Goal: Task Accomplishment & Management: Manage account settings

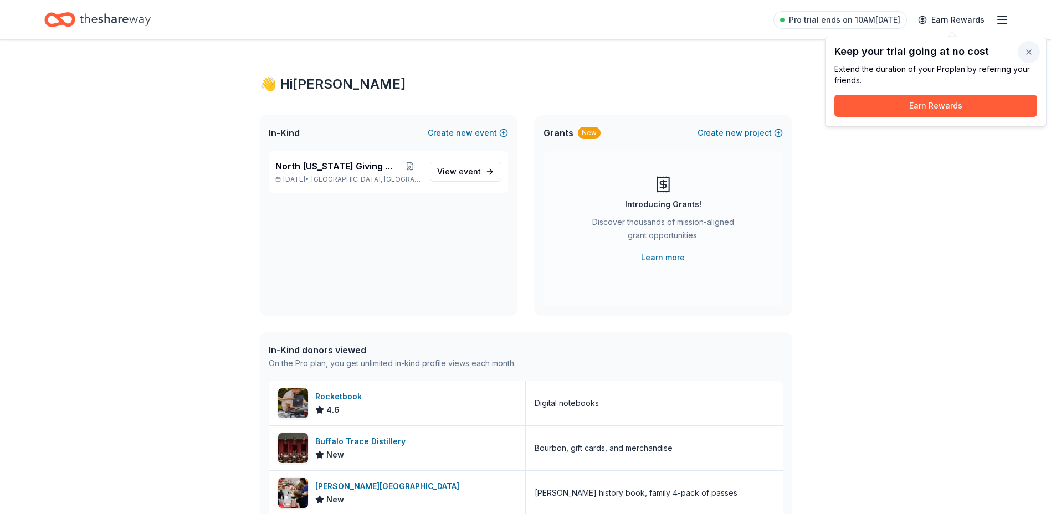
click at [1026, 49] on button "button" at bounding box center [1029, 52] width 22 height 22
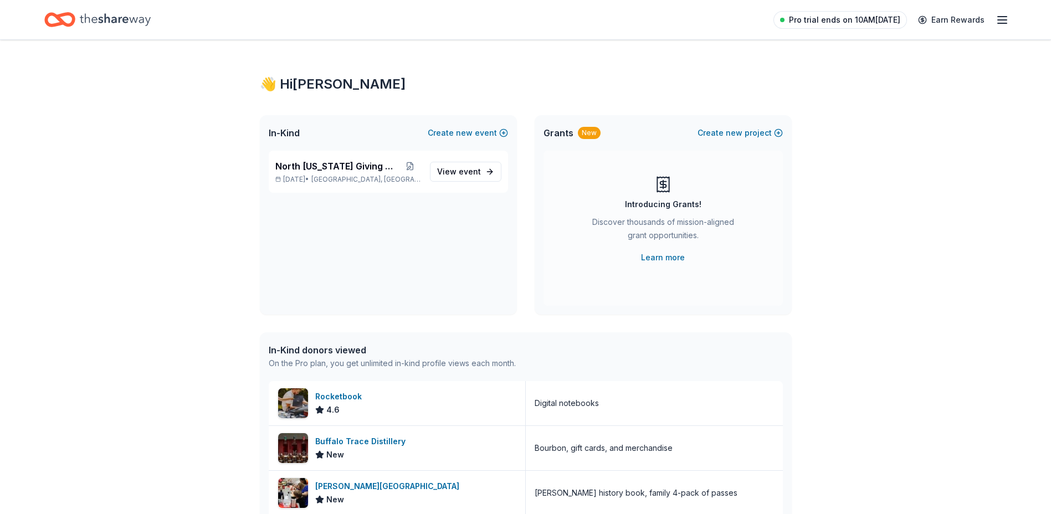
click at [827, 17] on span "Pro trial ends on 10AM[DATE]" at bounding box center [844, 19] width 111 height 13
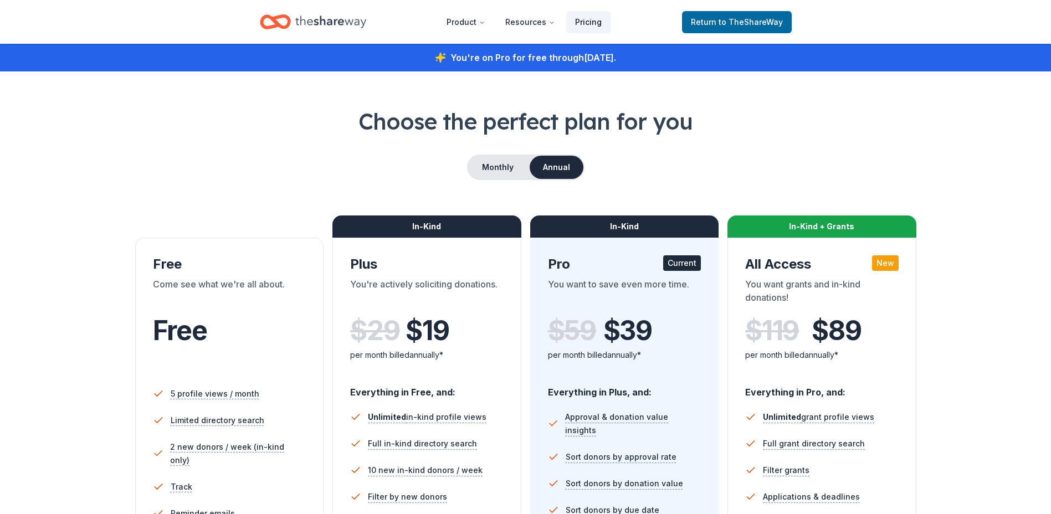
click at [598, 21] on link "Pricing" at bounding box center [588, 22] width 44 height 22
click at [291, 25] on div "Home" at bounding box center [313, 22] width 106 height 26
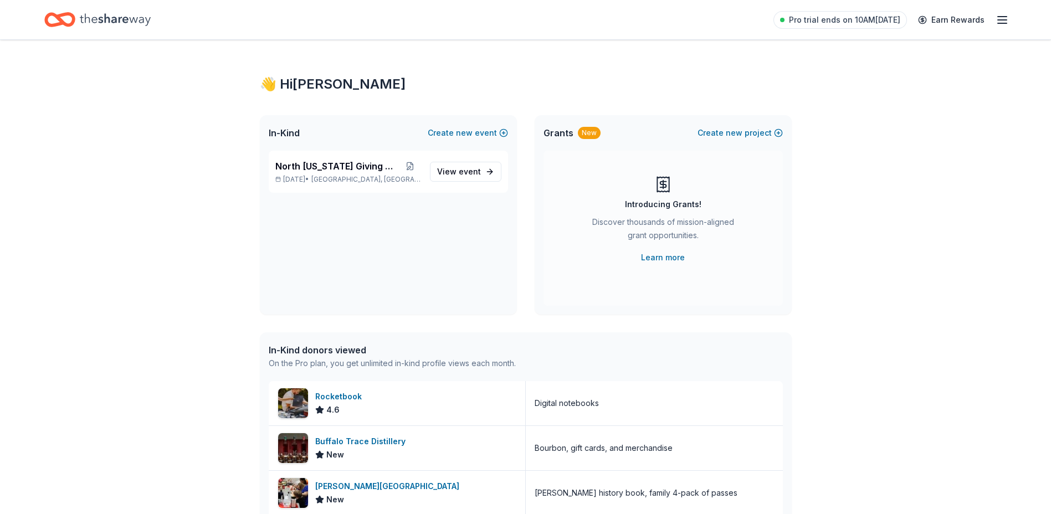
click at [1005, 17] on line "button" at bounding box center [1002, 17] width 9 height 0
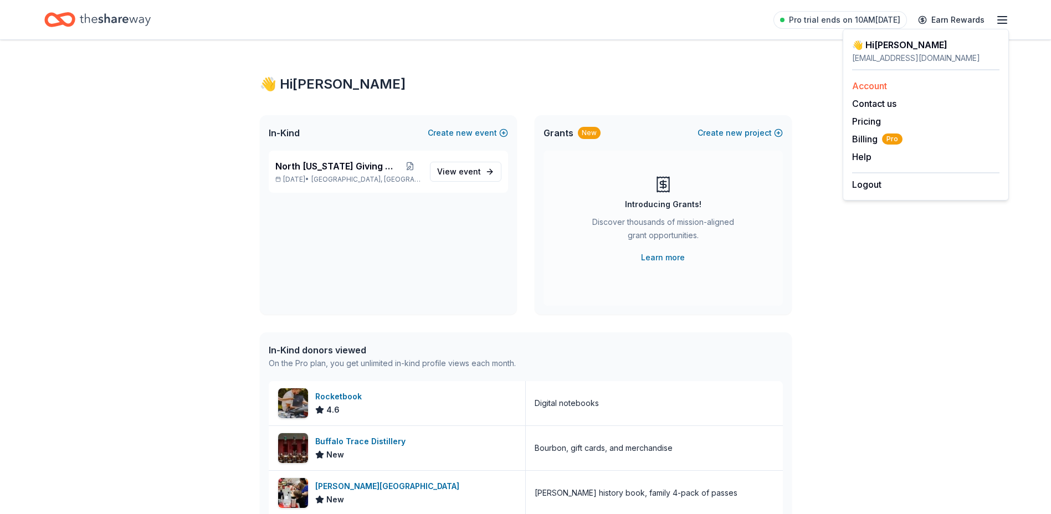
click at [866, 83] on link "Account" at bounding box center [869, 85] width 35 height 11
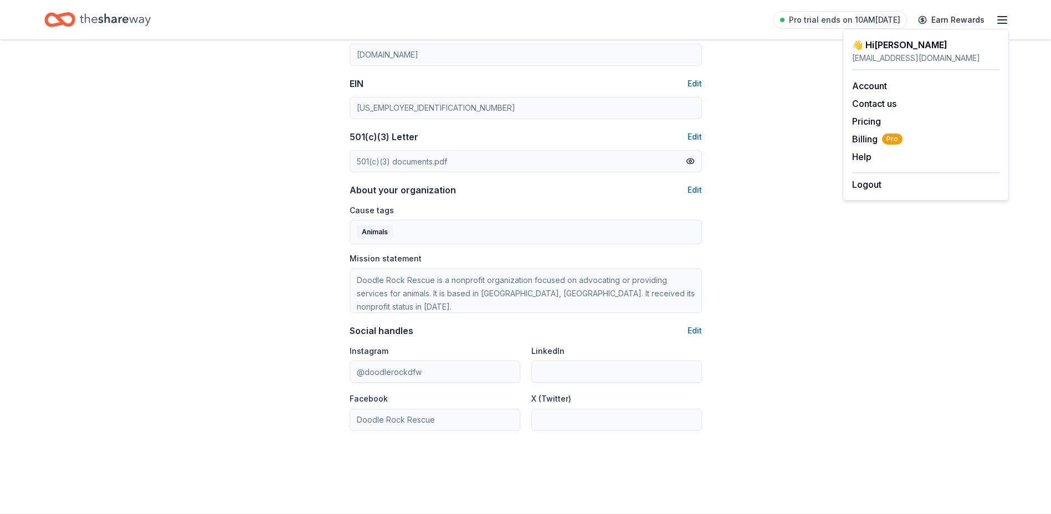
scroll to position [596, 0]
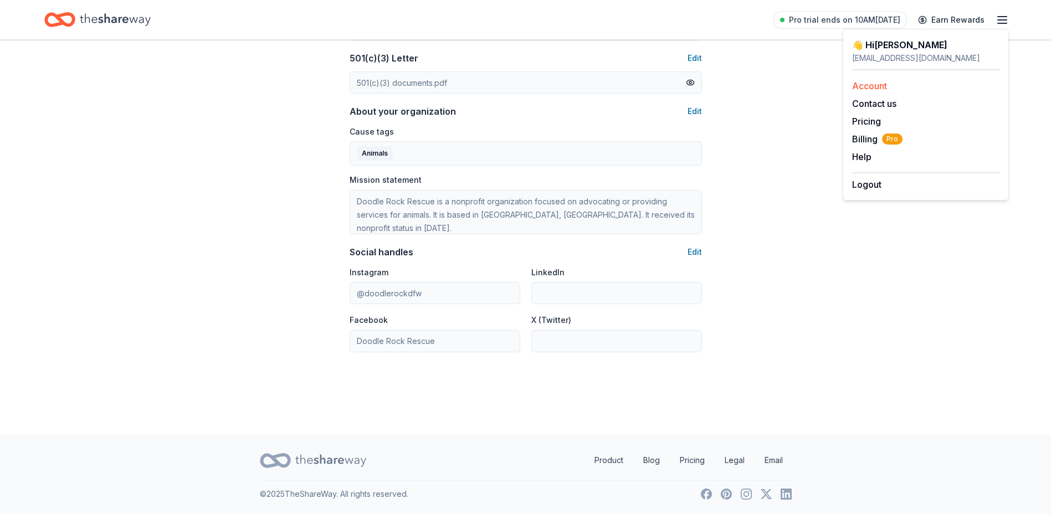
click at [868, 87] on link "Account" at bounding box center [869, 85] width 35 height 11
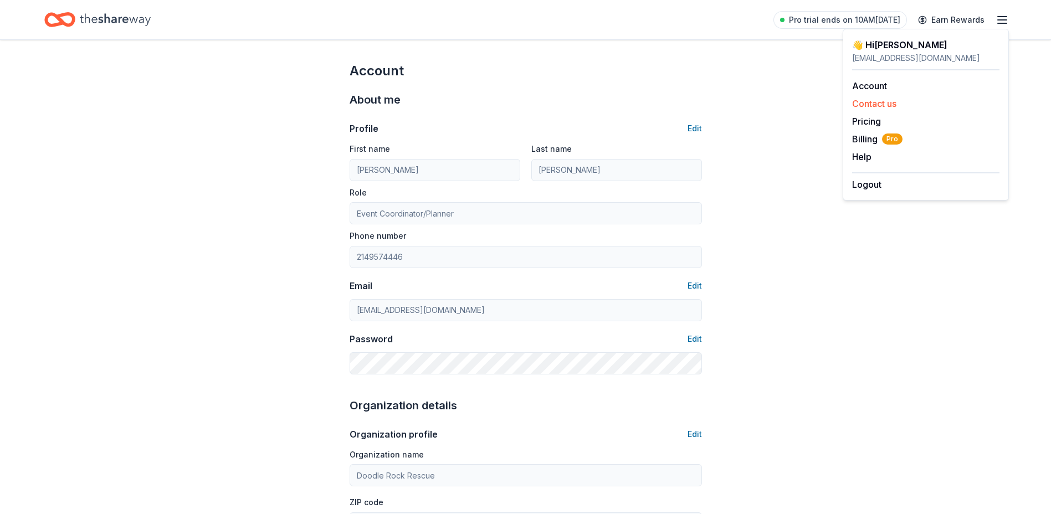
click at [869, 104] on button "Contact us" at bounding box center [874, 103] width 44 height 13
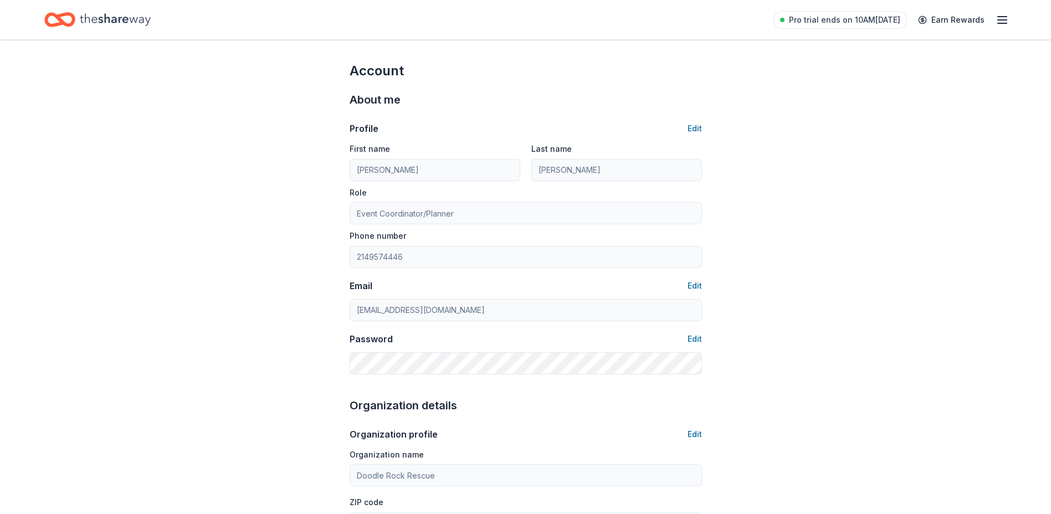
click at [1001, 18] on icon "button" at bounding box center [1002, 19] width 13 height 13
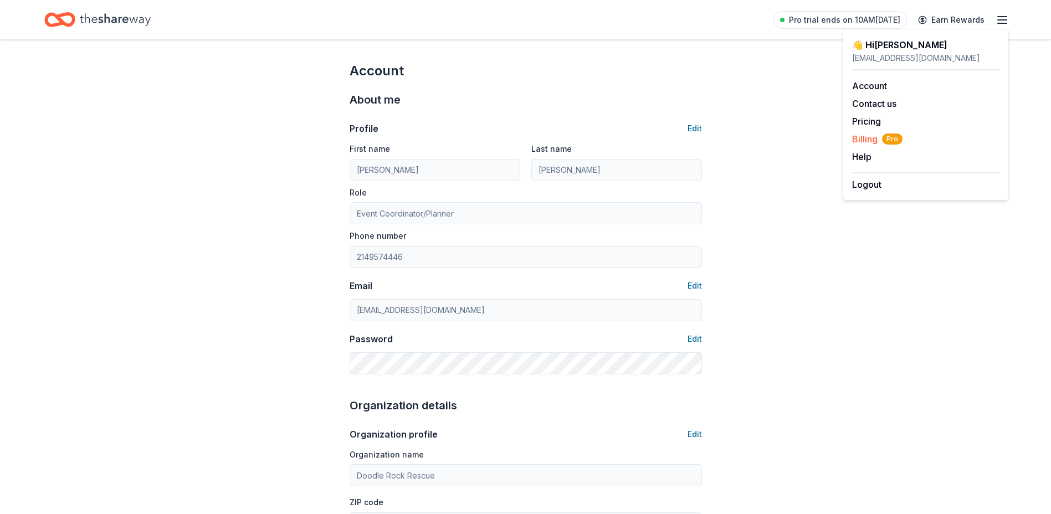
click at [860, 137] on span "Billing Pro" at bounding box center [877, 138] width 50 height 13
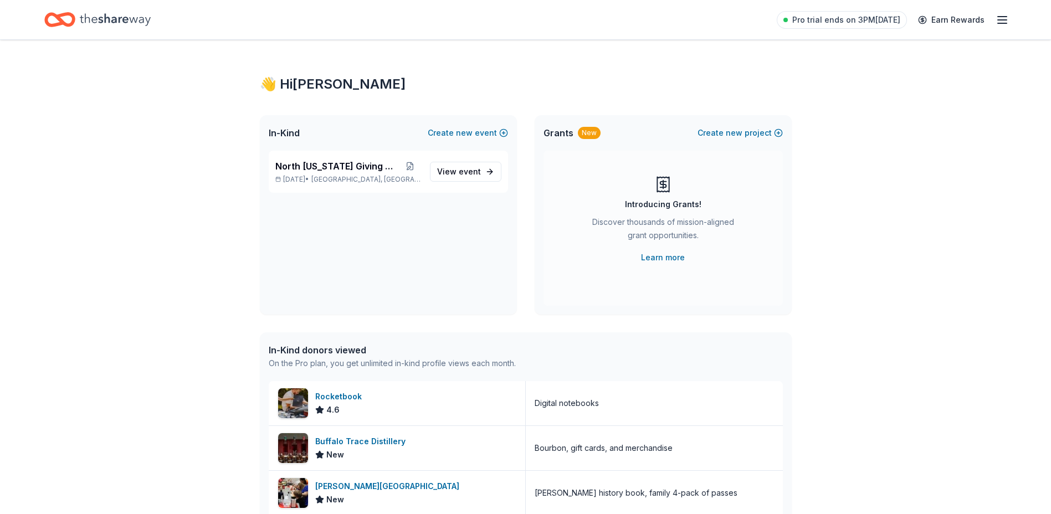
click at [103, 18] on icon "Home" at bounding box center [115, 19] width 71 height 12
